Goal: Information Seeking & Learning: Learn about a topic

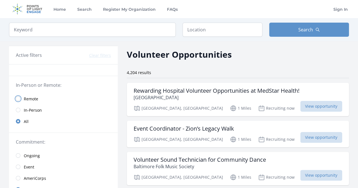
click at [18, 99] on input "radio" at bounding box center [18, 99] width 5 height 5
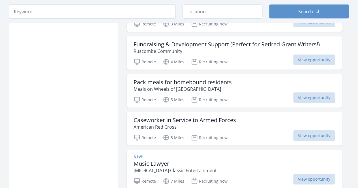
scroll to position [652, 0]
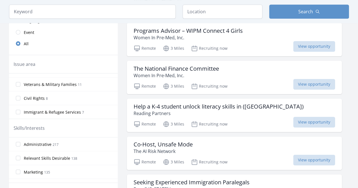
scroll to position [255, 0]
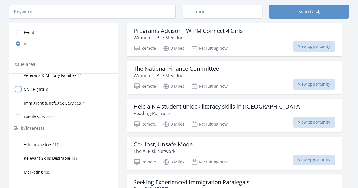
click at [16, 87] on input "Civil Rights 8" at bounding box center [18, 89] width 5 height 5
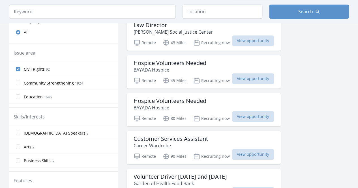
scroll to position [85, 0]
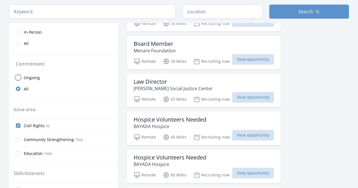
click at [19, 78] on input "radio" at bounding box center [18, 77] width 5 height 5
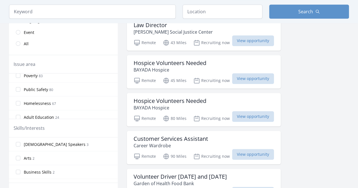
scroll to position [298, 0]
click at [20, 99] on input "Public Safety 80" at bounding box center [18, 101] width 5 height 5
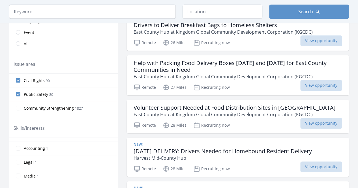
scroll to position [170, 0]
click at [18, 153] on input "Legal 1" at bounding box center [18, 155] width 5 height 5
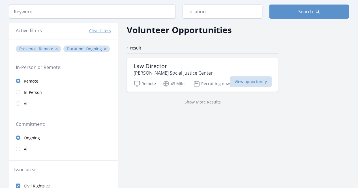
scroll to position [57, 0]
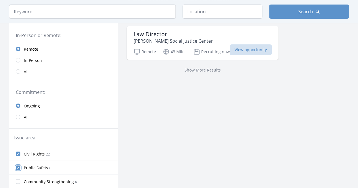
drag, startPoint x: 19, startPoint y: 165, endPoint x: 18, endPoint y: 161, distance: 4.3
click at [19, 166] on input "Public Safety 6" at bounding box center [18, 168] width 5 height 5
click at [17, 153] on input "Civil Rights 22" at bounding box center [18, 154] width 5 height 5
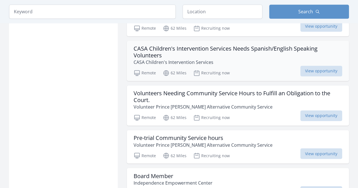
scroll to position [397, 0]
click at [121, 101] on div "Active filters Clear filters Presence : Remote ✕ Duration : Ongoing ✕ In-Person…" at bounding box center [179, 75] width 340 height 861
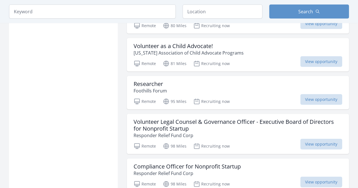
scroll to position [680, 0]
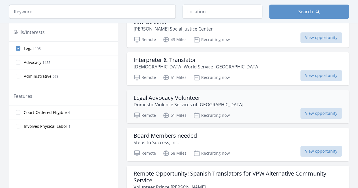
scroll to position [227, 0]
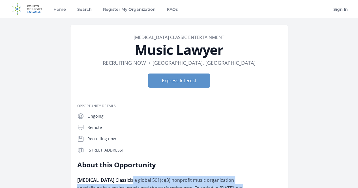
drag, startPoint x: 144, startPoint y: 124, endPoint x: 155, endPoint y: 159, distance: 36.1
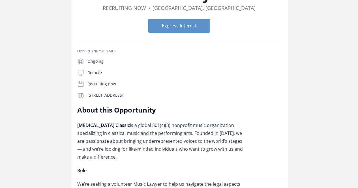
scroll to position [57, 0]
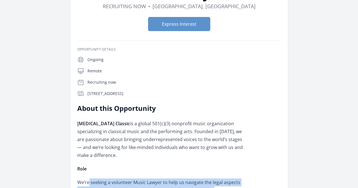
drag, startPoint x: 124, startPoint y: 127, endPoint x: 195, endPoint y: 158, distance: 77.6
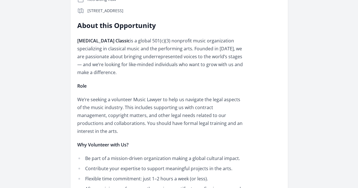
scroll to position [170, 0]
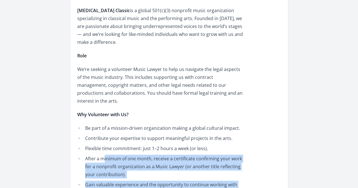
drag, startPoint x: 139, startPoint y: 92, endPoint x: 233, endPoint y: 138, distance: 103.9
click at [199, 144] on div "Lyrica Classic is a global 501(c)(3) nonprofit music organization specializing …" at bounding box center [160, 121] width 166 height 228
click at [223, 155] on li "After a minimum of one month, receive a certificate confirming your work for a …" at bounding box center [160, 167] width 166 height 24
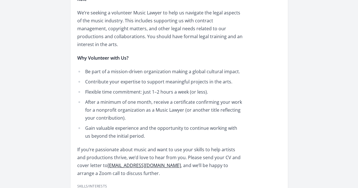
scroll to position [283, 0]
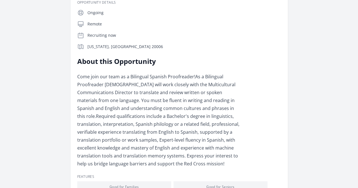
scroll to position [170, 0]
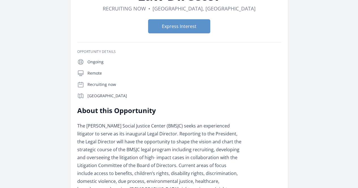
scroll to position [57, 0]
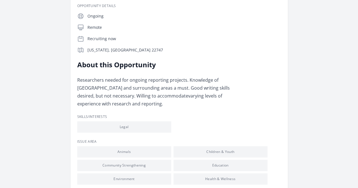
scroll to position [57, 0]
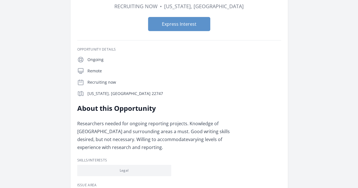
drag, startPoint x: 172, startPoint y: 78, endPoint x: 213, endPoint y: 93, distance: 43.6
click at [212, 120] on p "Researchers needed for ongoing reporting projects. Knowledge of Rappahannock Co…" at bounding box center [160, 136] width 166 height 32
click at [213, 120] on p "Researchers needed for ongoing reporting projects. Knowledge of Rappahannock Co…" at bounding box center [160, 136] width 166 height 32
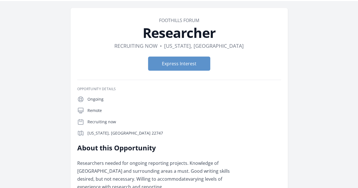
scroll to position [0, 0]
